Goal: Navigation & Orientation: Find specific page/section

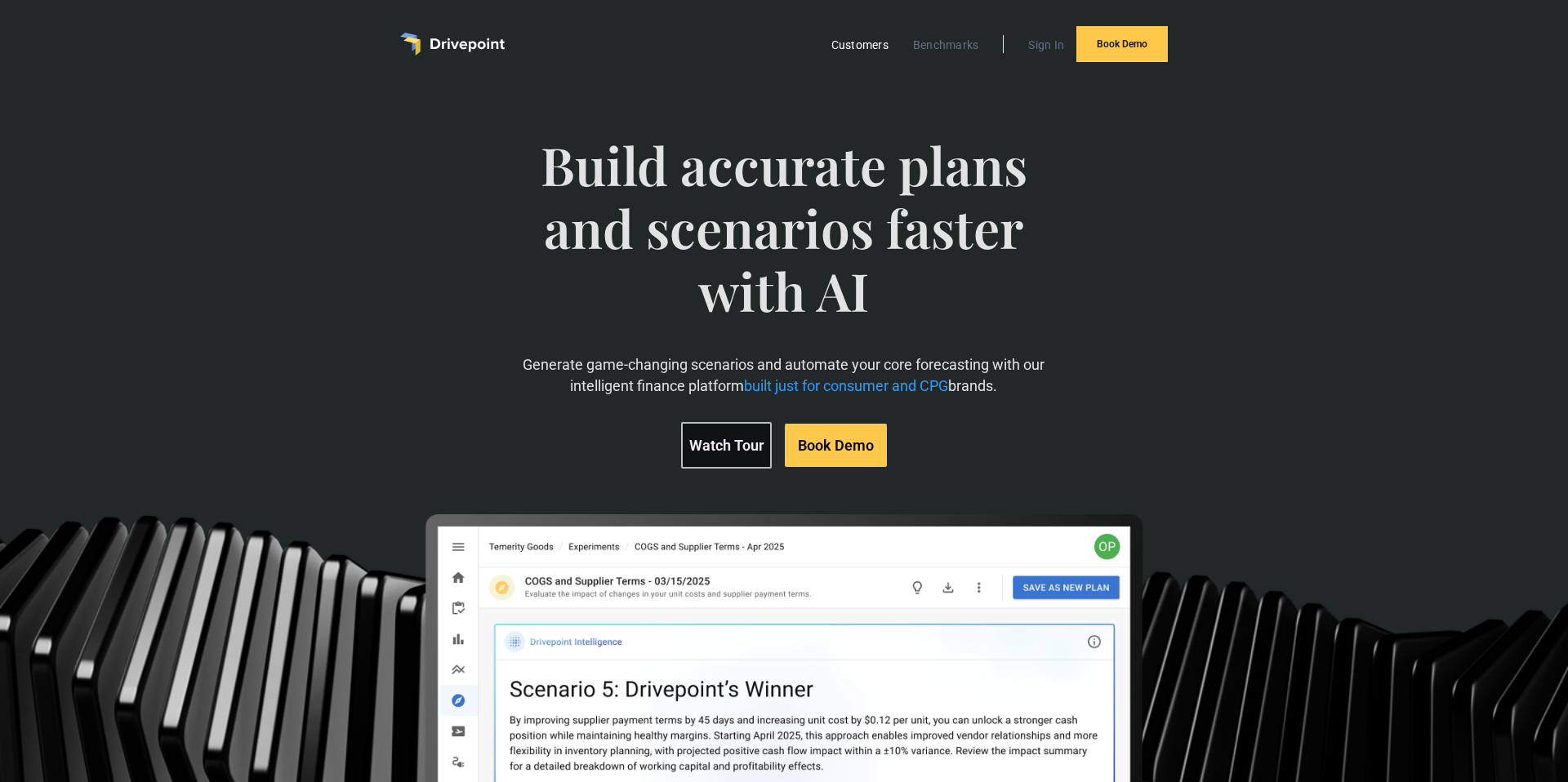
click at [849, 45] on link "Customers" at bounding box center [860, 44] width 74 height 21
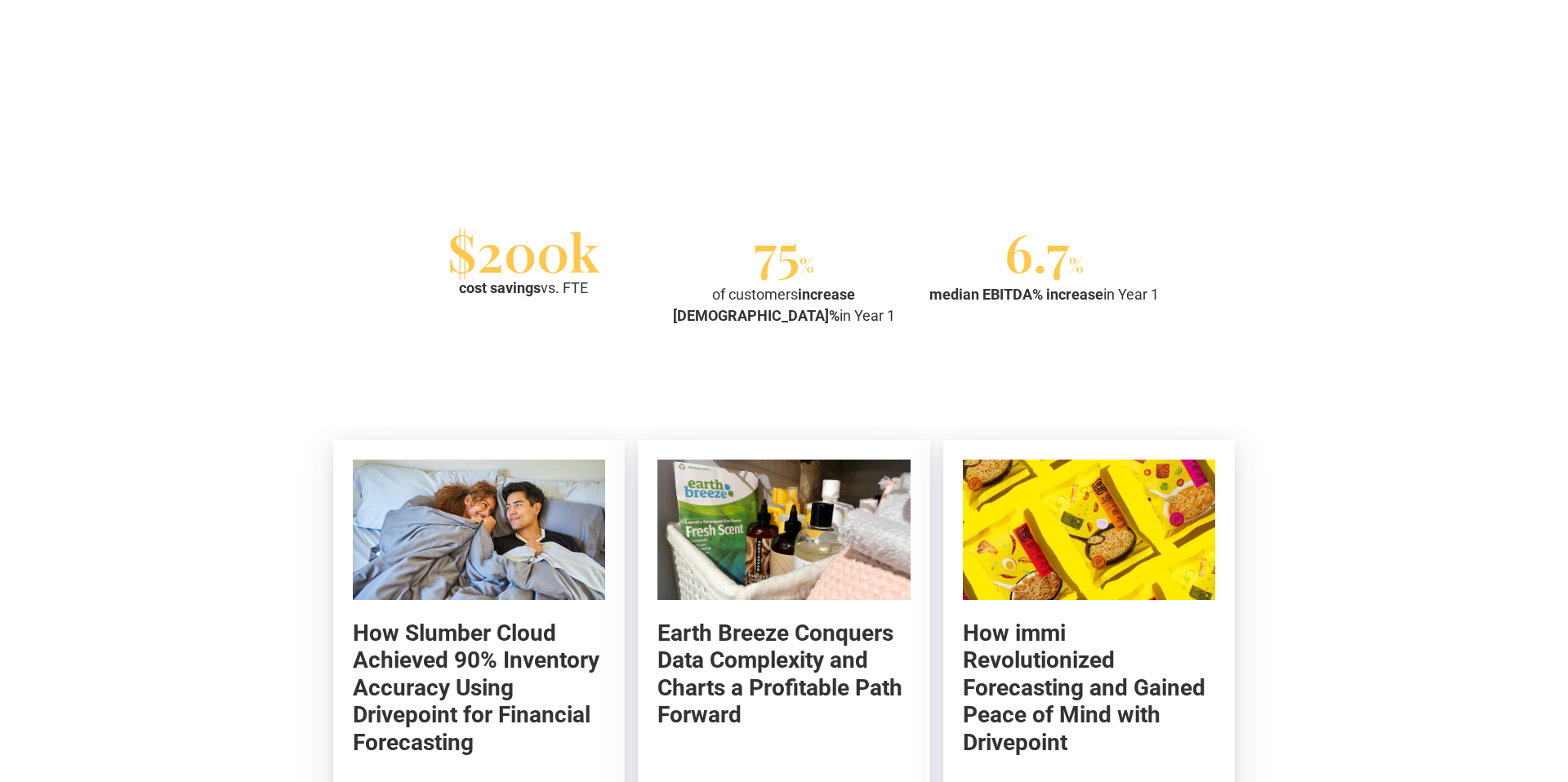
scroll to position [1435, 0]
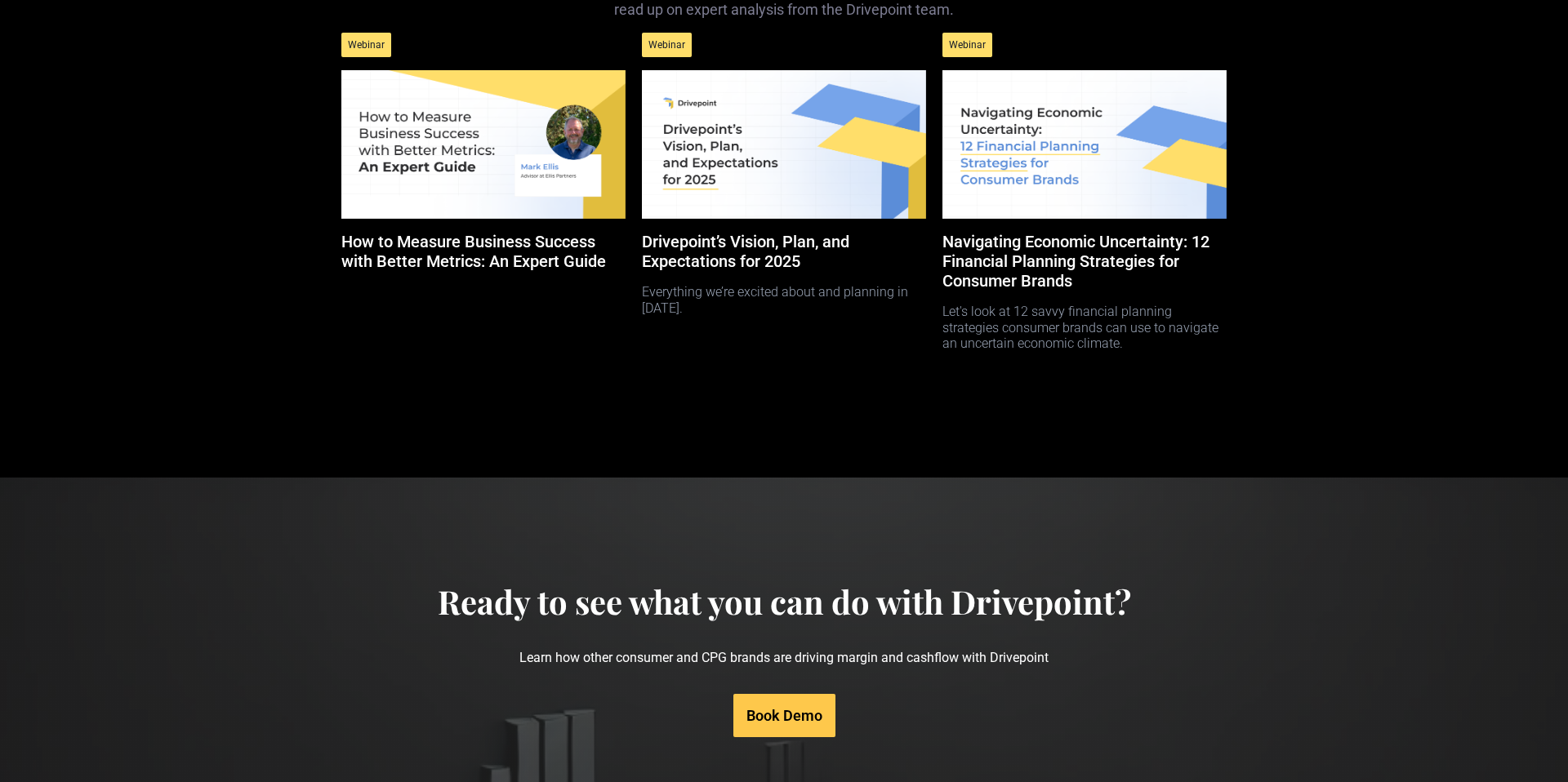
scroll to position [7763, 0]
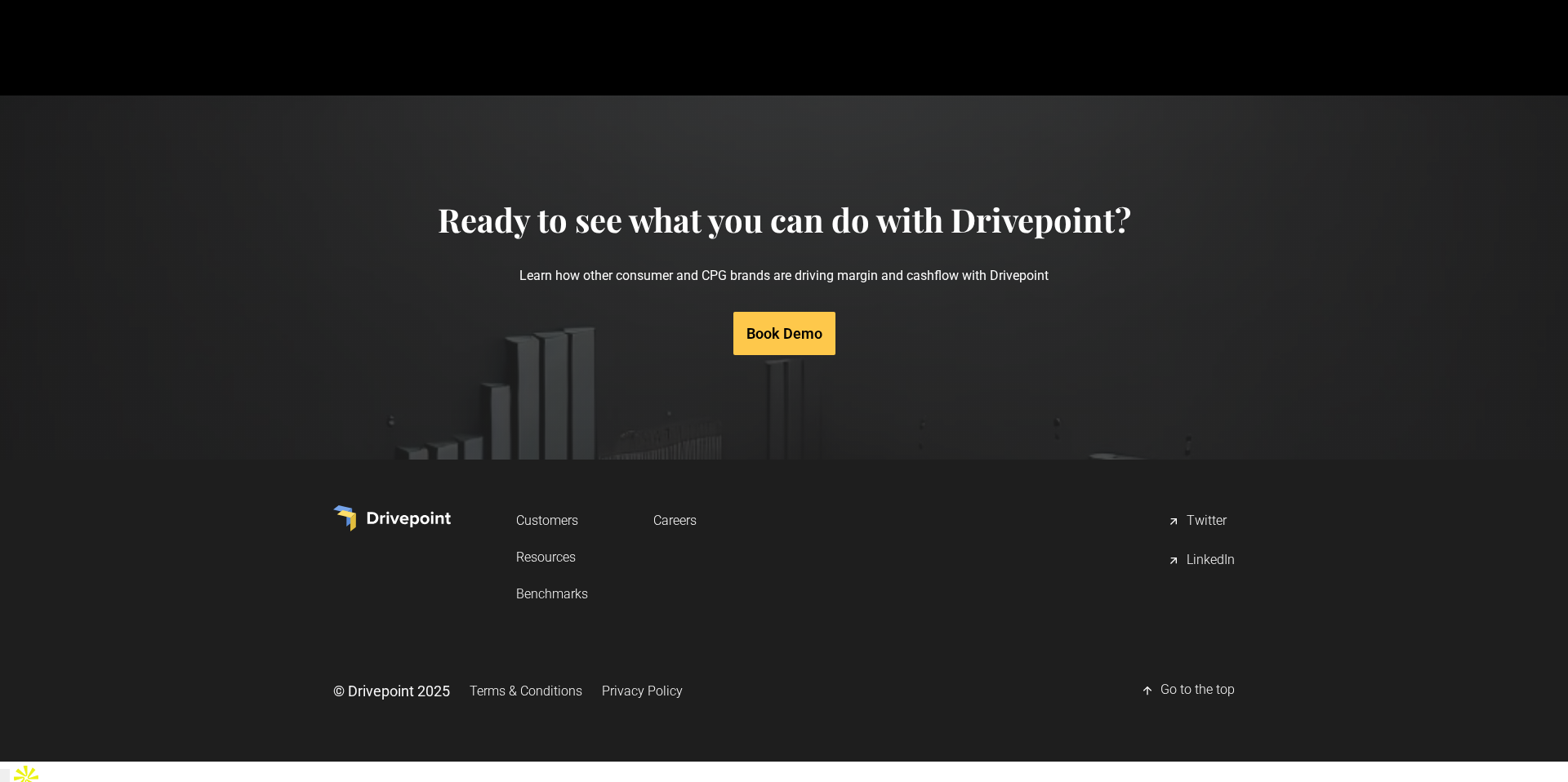
click at [548, 536] on link "Customers" at bounding box center [552, 520] width 72 height 31
